Goal: Task Accomplishment & Management: Complete application form

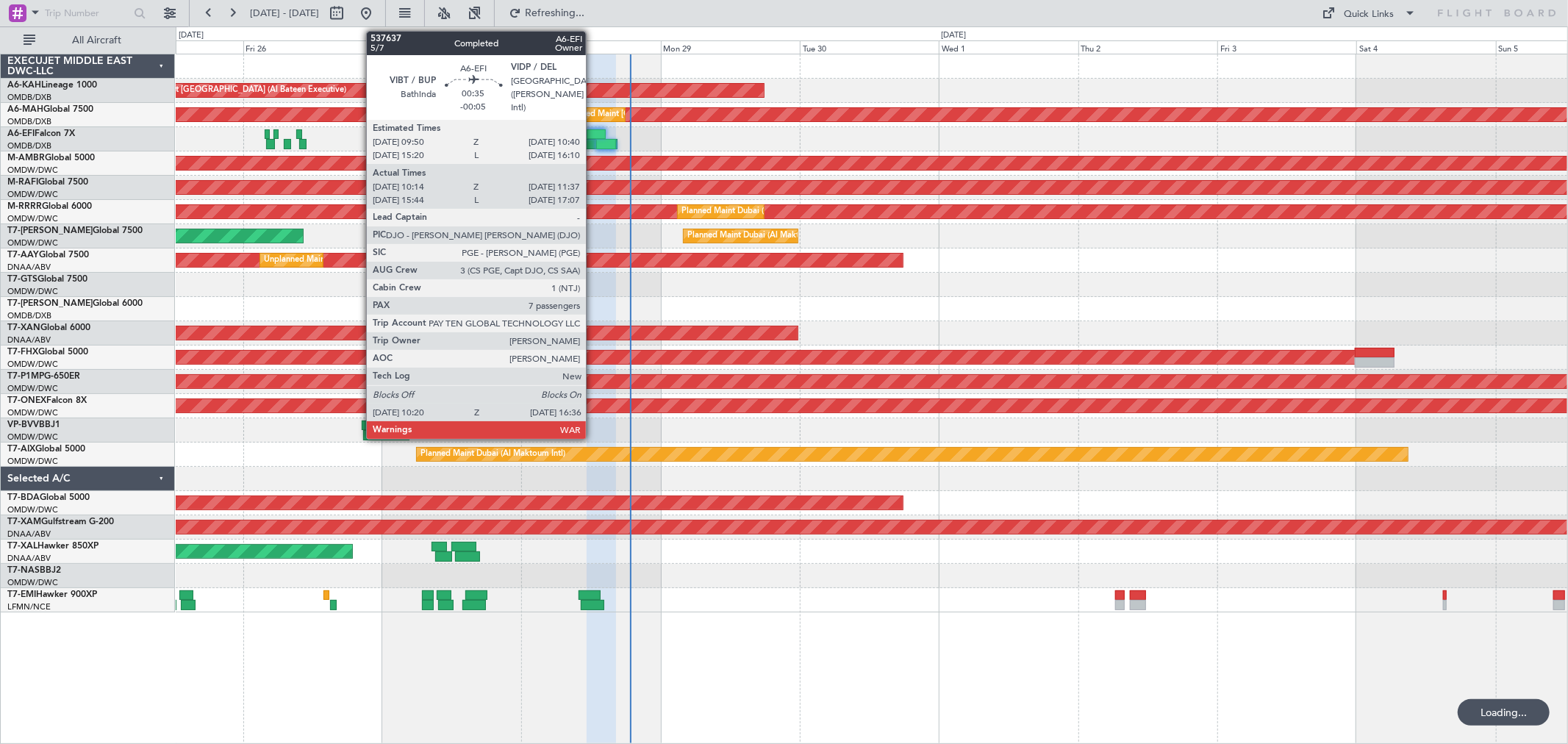
click at [594, 140] on div at bounding box center [599, 144] width 37 height 10
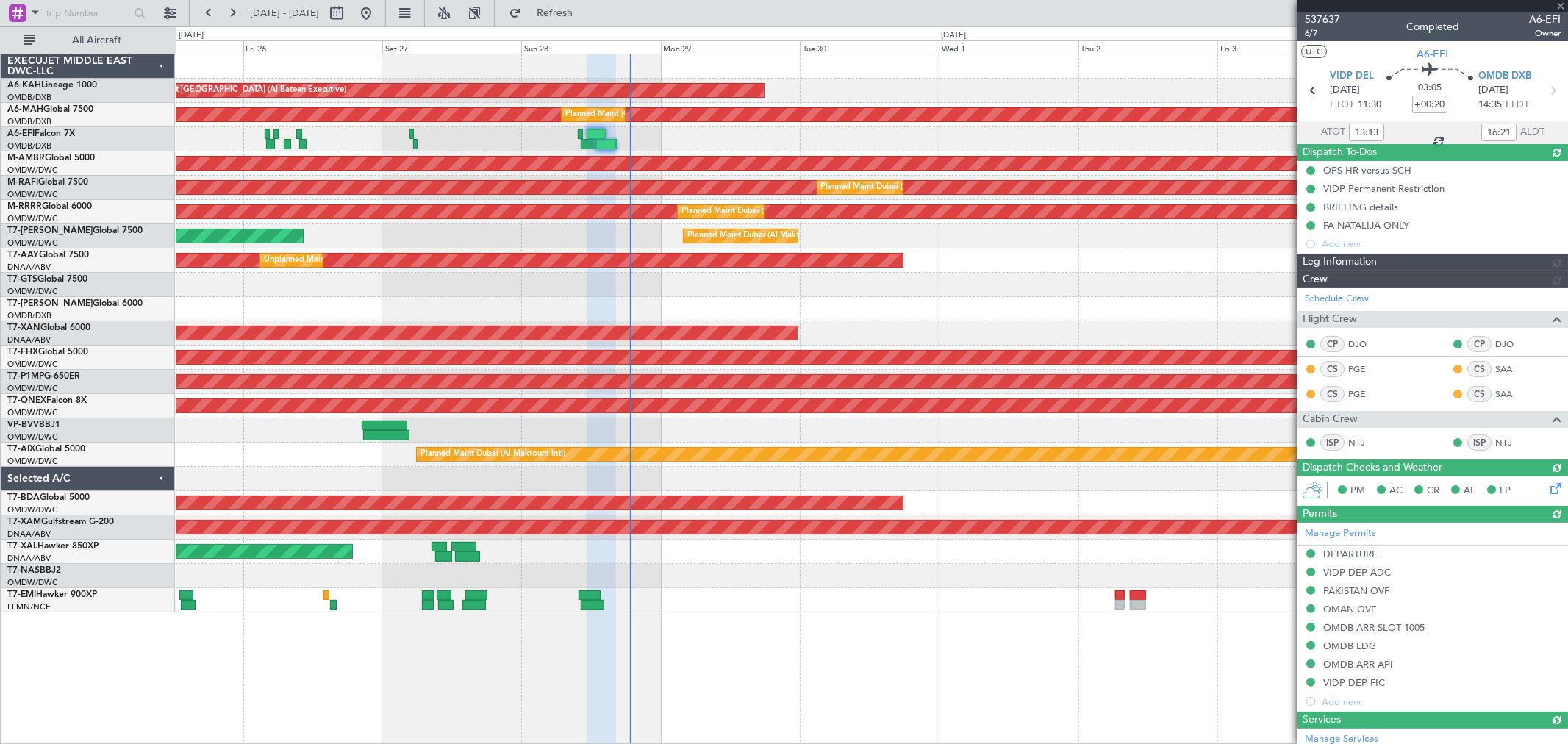
click at [608, 142] on div at bounding box center [606, 144] width 20 height 10
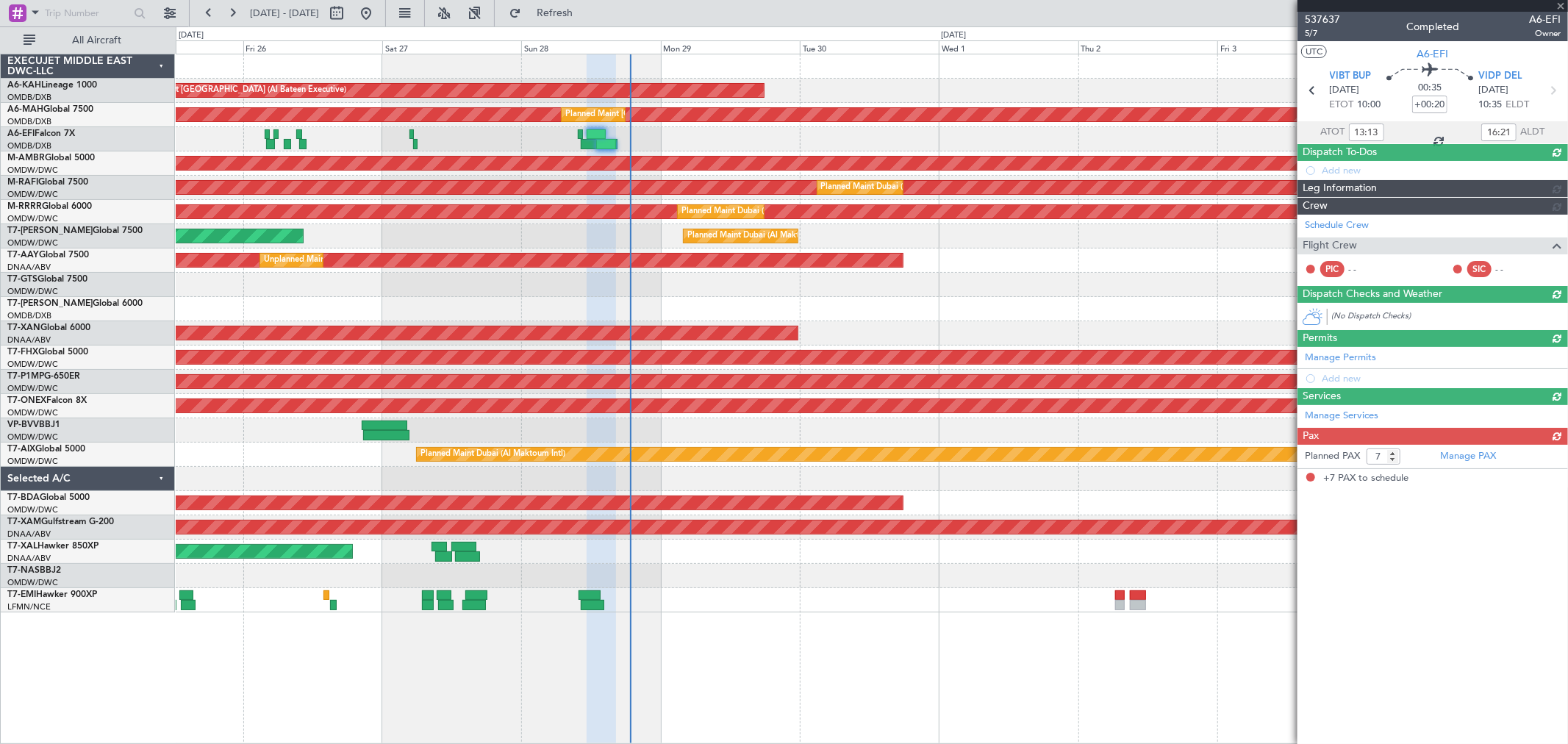
type input "-00:05"
type input "10:24"
type input "11:32"
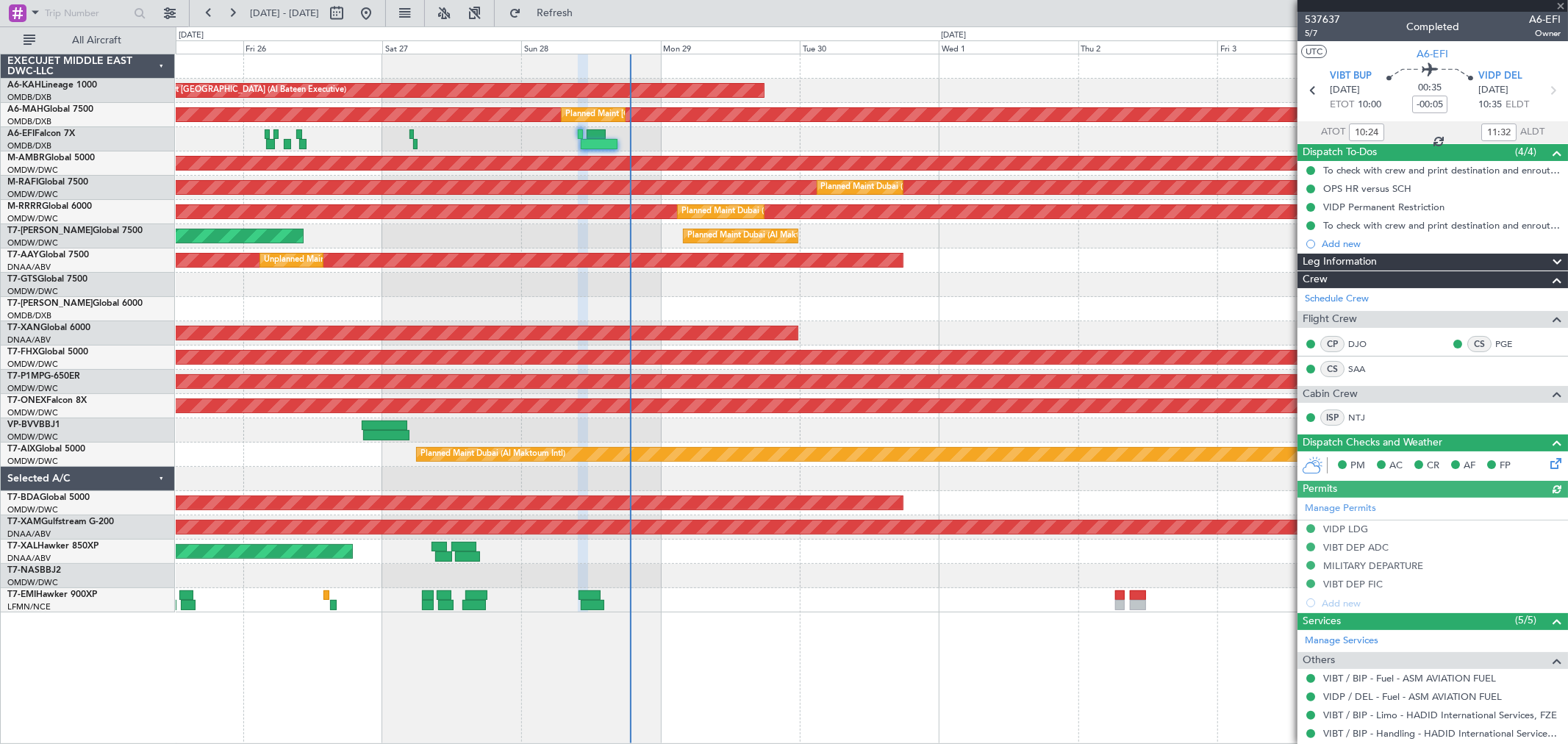
type input "[PERSON_NAME] (ANI)"
type input "7368"
type input "[PERSON_NAME] (ANI)"
type input "7368"
type input "[PERSON_NAME] (ANI)"
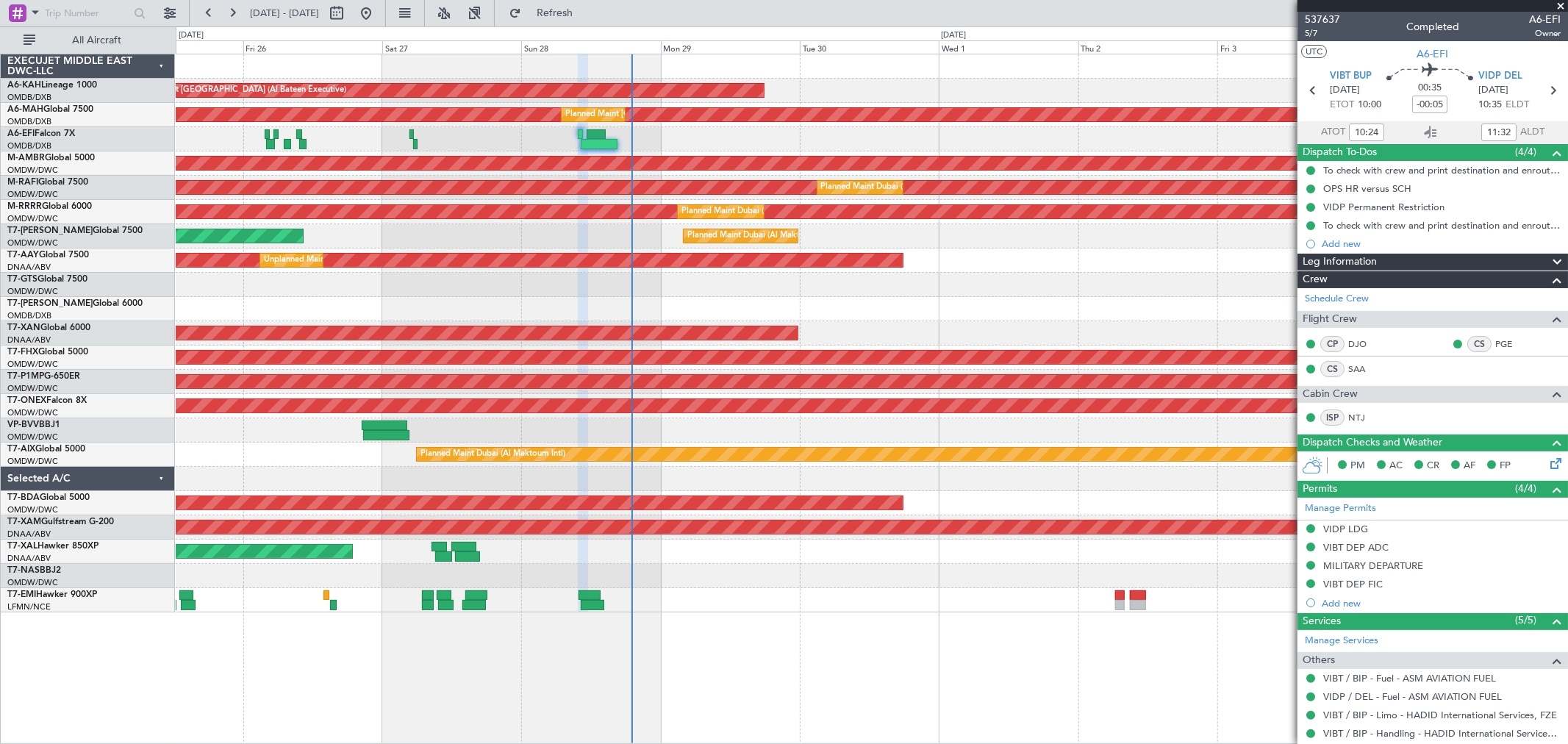
type input "7368"
type input "[PERSON_NAME] (ANI)"
type input "7368"
type input "[PERSON_NAME] (ANI)"
type input "7368"
